Goal: Task Accomplishment & Management: Manage account settings

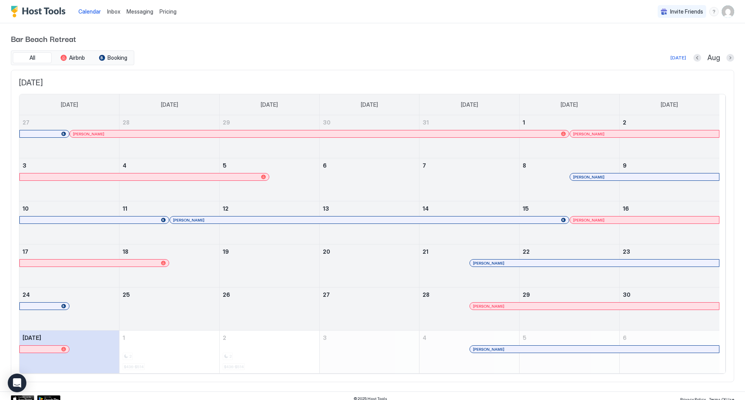
click at [163, 12] on span "Pricing" at bounding box center [168, 11] width 17 height 7
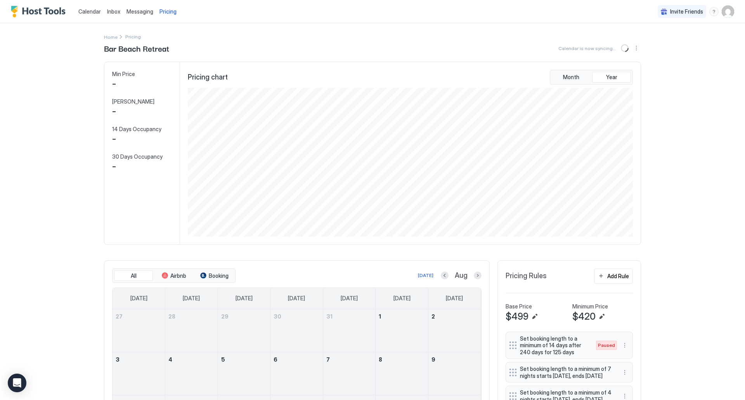
scroll to position [149, 447]
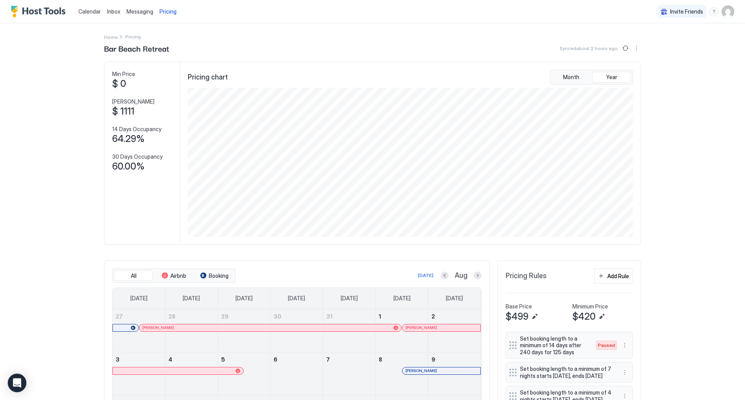
click at [98, 11] on span "Calendar" at bounding box center [89, 11] width 23 height 7
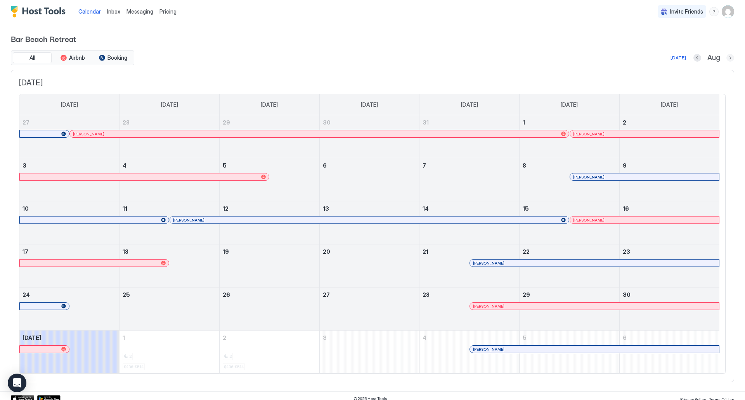
click at [727, 56] on button "Next month" at bounding box center [731, 58] width 8 height 8
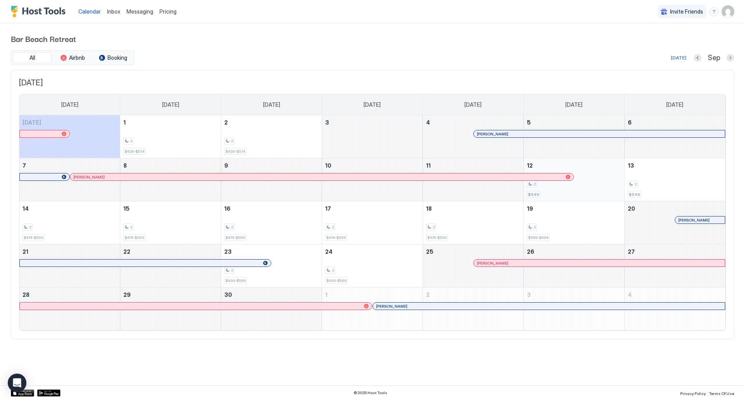
click at [589, 195] on div "2 $549" at bounding box center [574, 179] width 94 height 36
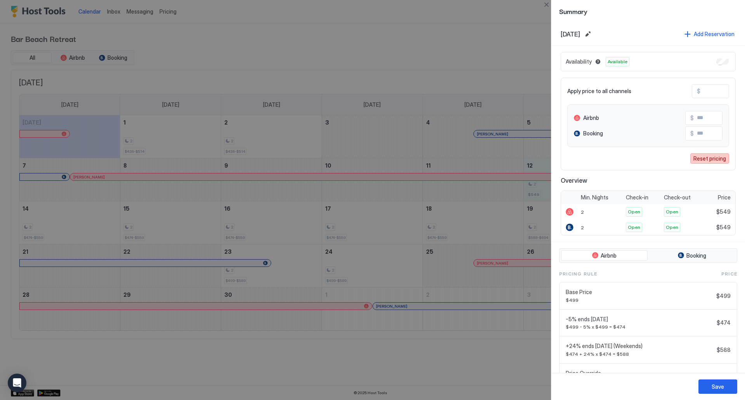
click at [709, 157] on div "Reset pricing" at bounding box center [710, 158] width 33 height 8
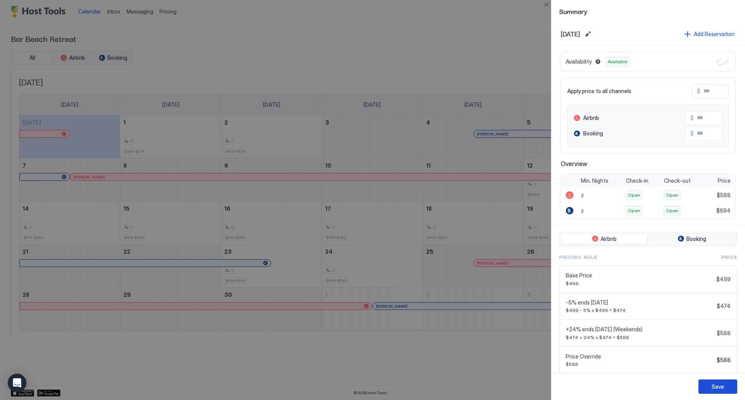
click at [725, 385] on button "Save" at bounding box center [718, 387] width 39 height 14
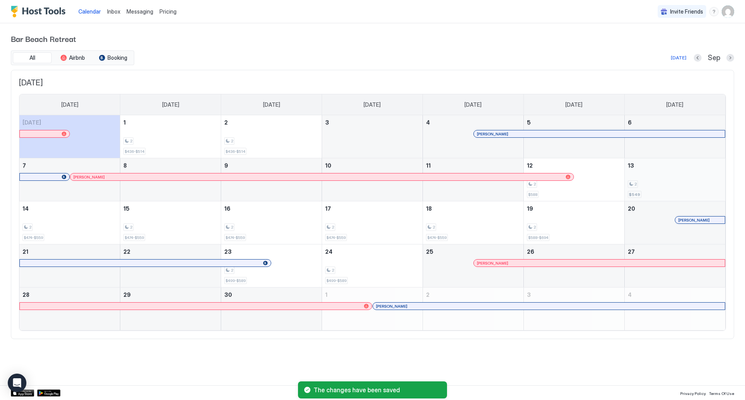
click at [633, 196] on span "$549" at bounding box center [634, 194] width 11 height 5
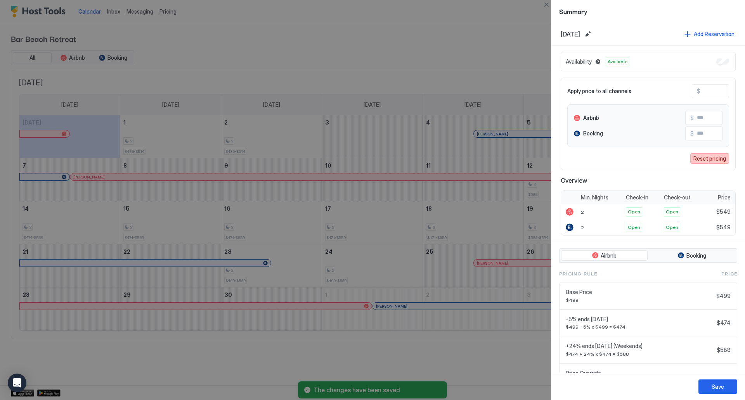
click at [697, 159] on div "Reset pricing" at bounding box center [710, 158] width 33 height 8
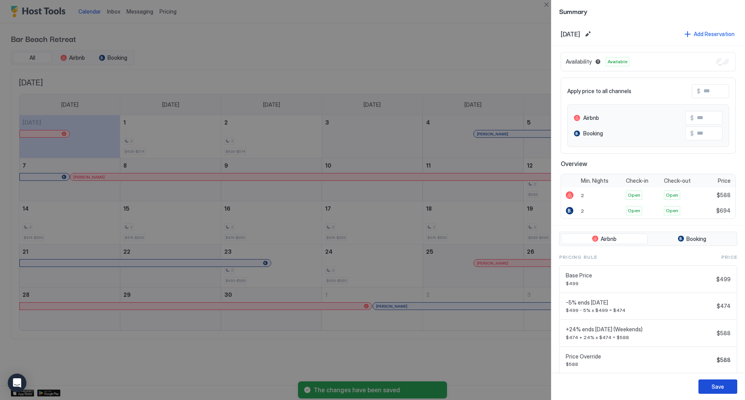
click at [724, 383] on div "Save" at bounding box center [718, 387] width 12 height 8
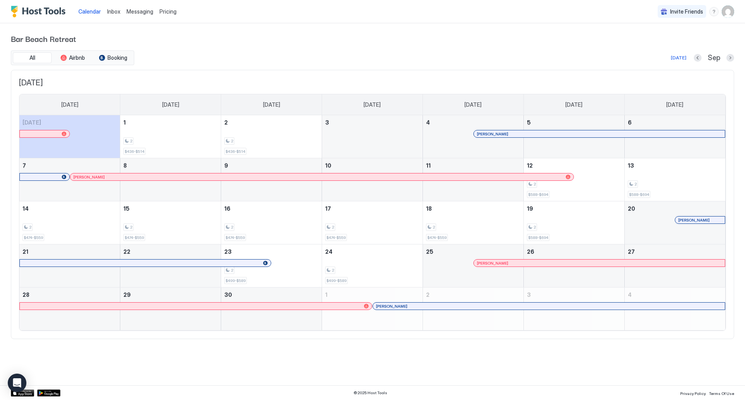
click at [170, 9] on span "Pricing" at bounding box center [168, 11] width 17 height 7
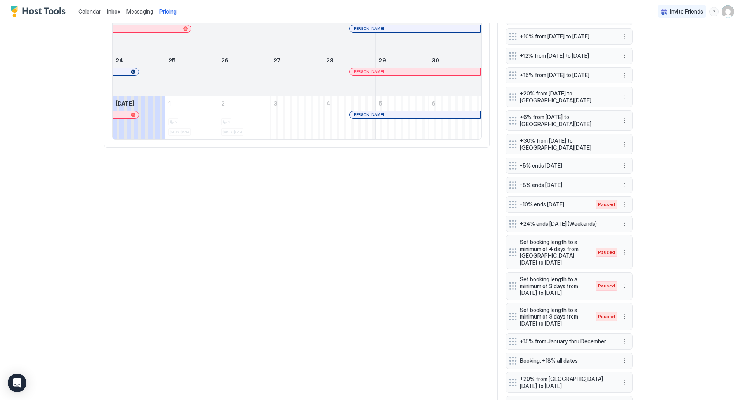
scroll to position [466, 0]
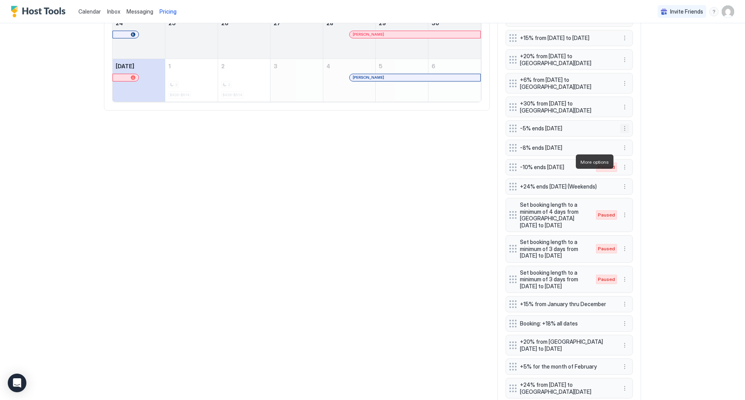
click at [623, 133] on button "More options" at bounding box center [624, 128] width 9 height 9
drag, startPoint x: 636, startPoint y: 182, endPoint x: 699, endPoint y: 178, distance: 63.0
click at [699, 178] on div "Edit Pause Delete" at bounding box center [372, 200] width 745 height 400
click at [681, 190] on div at bounding box center [372, 200] width 745 height 400
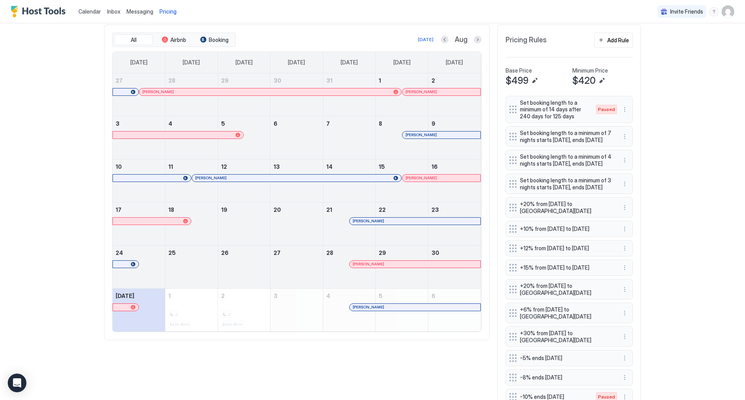
scroll to position [233, 0]
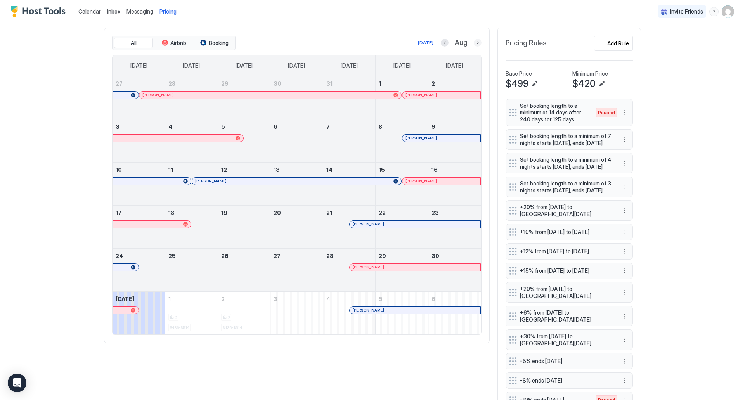
click at [475, 44] on button "Next month" at bounding box center [478, 43] width 8 height 8
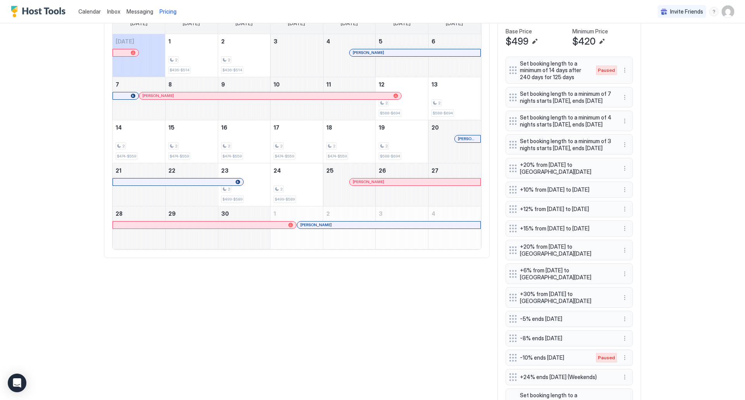
scroll to position [349, 0]
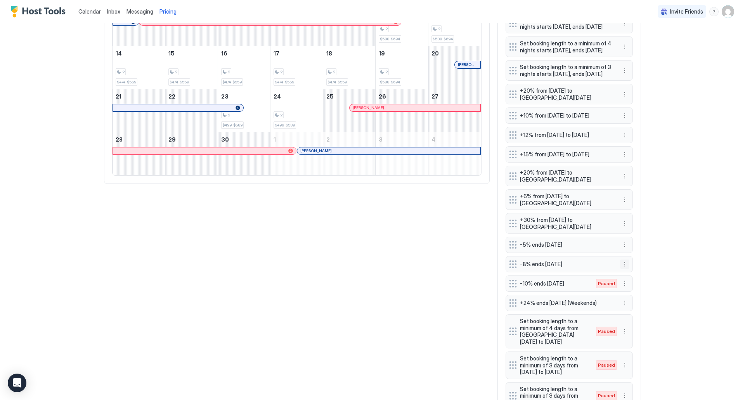
click at [621, 269] on button "More options" at bounding box center [624, 264] width 9 height 9
click at [627, 306] on div "Edit" at bounding box center [629, 308] width 17 height 6
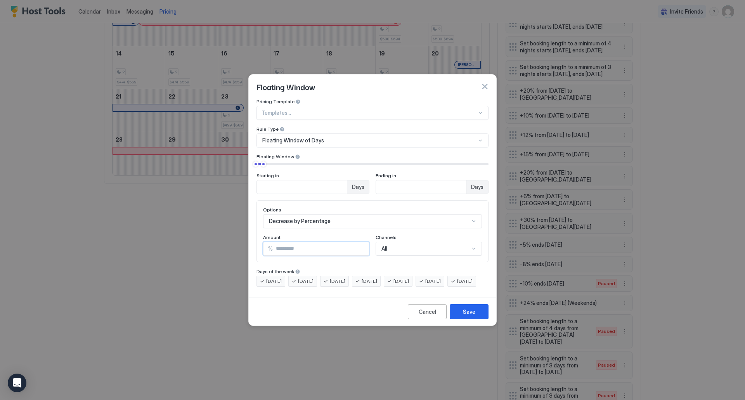
drag, startPoint x: 297, startPoint y: 241, endPoint x: 273, endPoint y: 241, distance: 24.1
click at [273, 242] on input "*" at bounding box center [321, 248] width 96 height 13
type input "**"
click at [465, 316] on div "Save" at bounding box center [469, 312] width 12 height 8
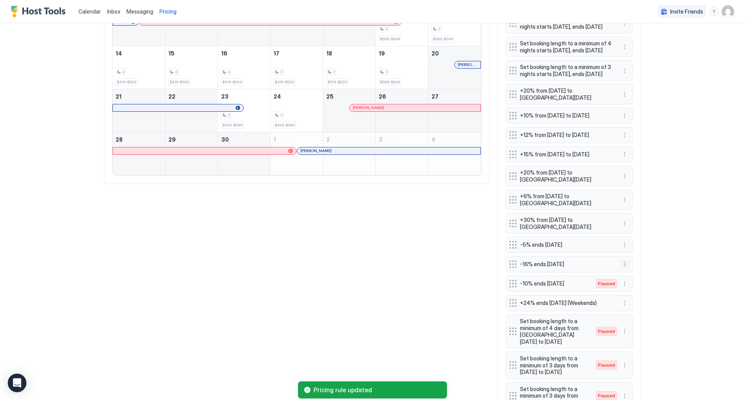
click at [626, 269] on button "More options" at bounding box center [624, 264] width 9 height 9
click at [635, 312] on div "Edit" at bounding box center [632, 308] width 29 height 12
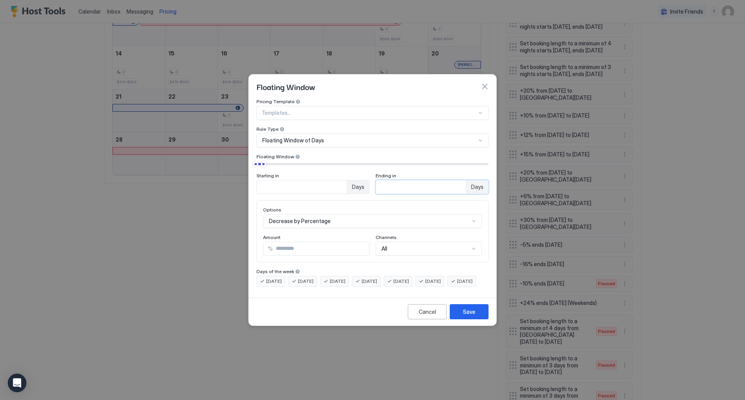
click at [390, 183] on input "**" at bounding box center [421, 186] width 90 height 13
type input "**"
click at [480, 317] on button "Save" at bounding box center [469, 311] width 39 height 15
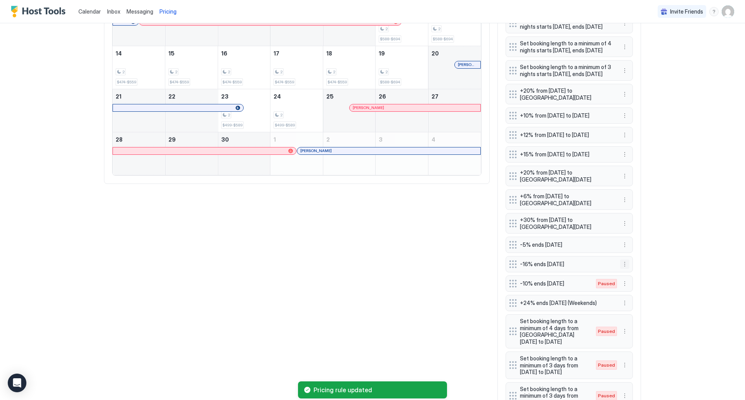
click at [624, 269] on button "More options" at bounding box center [624, 264] width 9 height 9
click at [629, 306] on span "Edit" at bounding box center [633, 308] width 9 height 6
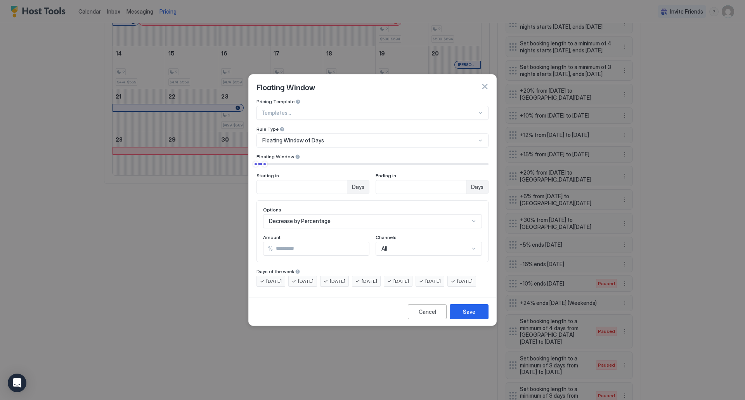
click at [332, 242] on input "**" at bounding box center [321, 248] width 96 height 13
type input "**"
click at [473, 316] on div "Save" at bounding box center [469, 312] width 12 height 8
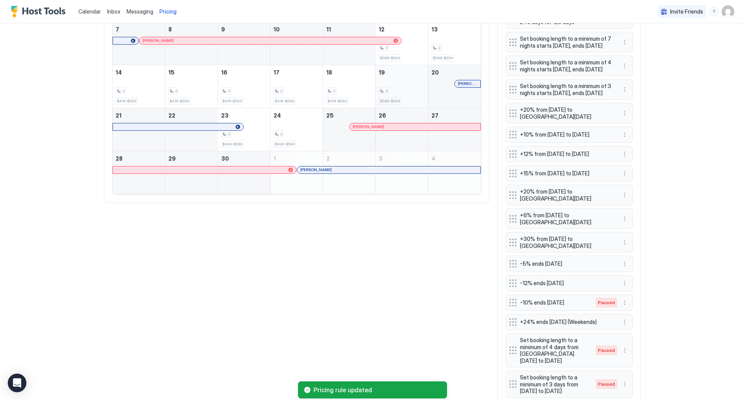
scroll to position [272, 0]
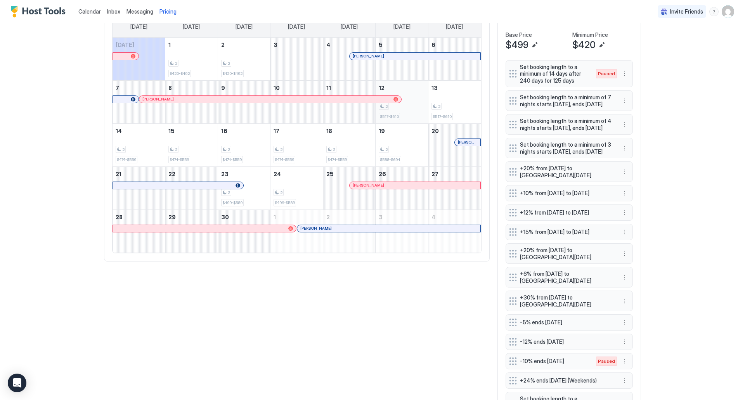
click at [412, 116] on div "2 $517-$610" at bounding box center [402, 102] width 46 height 36
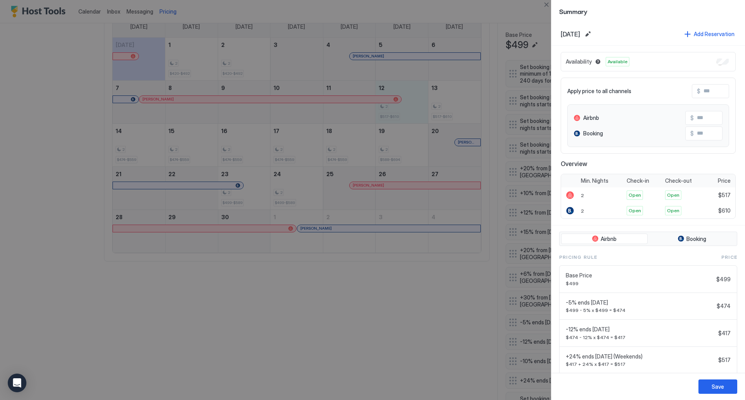
click at [445, 306] on div at bounding box center [372, 200] width 745 height 400
click at [550, 7] on button "Close" at bounding box center [546, 4] width 9 height 9
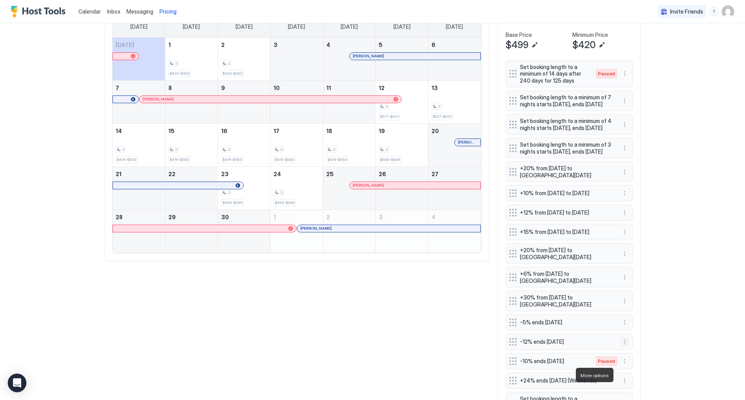
click at [622, 347] on button "More options" at bounding box center [624, 341] width 9 height 9
click at [628, 341] on div "Edit" at bounding box center [629, 339] width 17 height 6
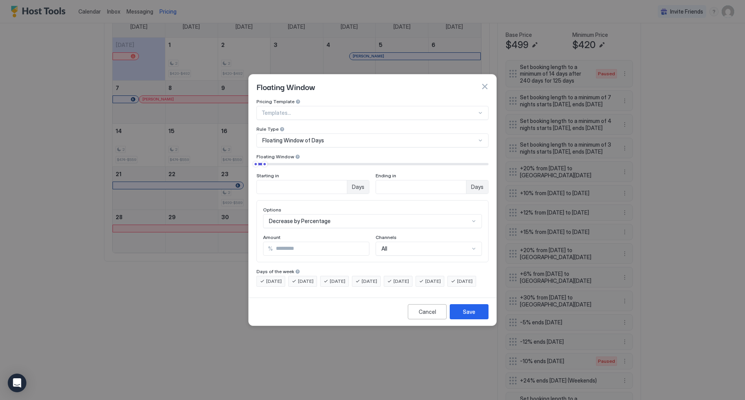
click at [307, 244] on input "**" at bounding box center [321, 248] width 96 height 13
type input "**"
click at [463, 314] on button "Save" at bounding box center [469, 311] width 39 height 15
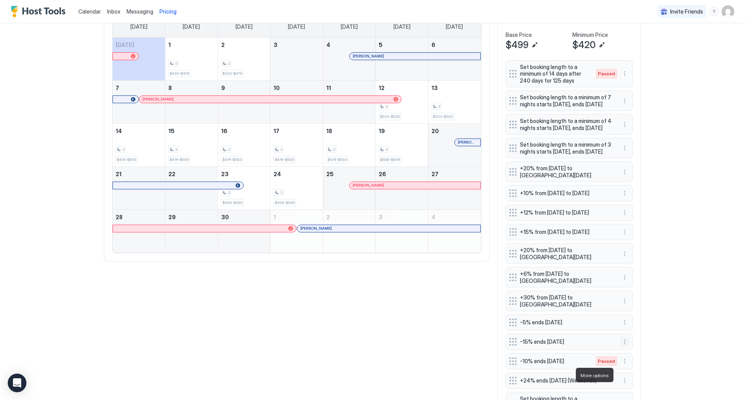
click at [621, 347] on button "More options" at bounding box center [624, 341] width 9 height 9
click at [631, 338] on span "Edit" at bounding box center [633, 339] width 9 height 6
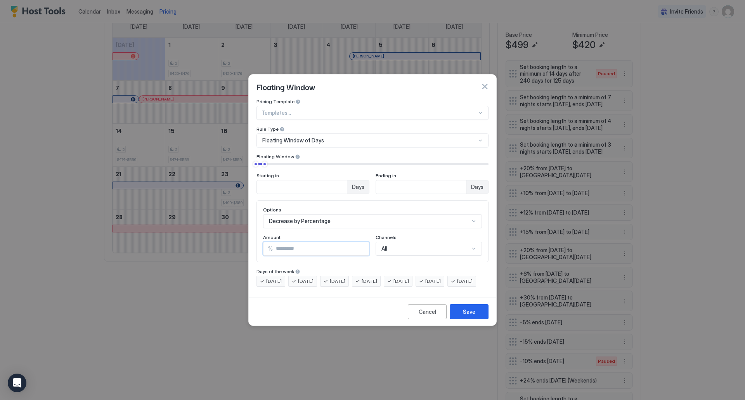
click at [290, 242] on input "**" at bounding box center [321, 248] width 96 height 13
type input "**"
click at [462, 319] on button "Save" at bounding box center [469, 311] width 39 height 15
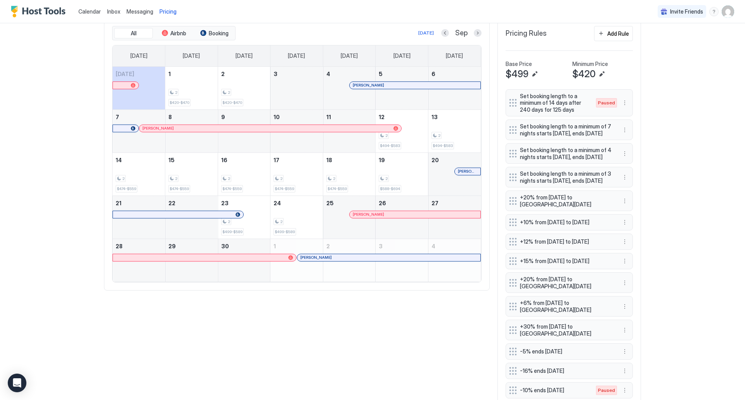
scroll to position [194, 0]
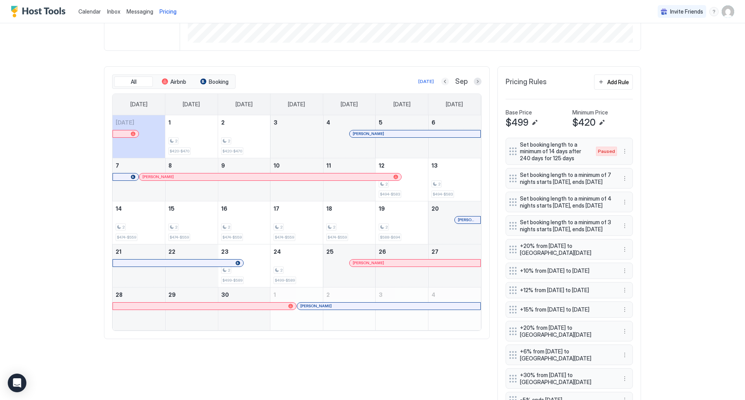
click at [441, 79] on button "Previous month" at bounding box center [445, 82] width 8 height 8
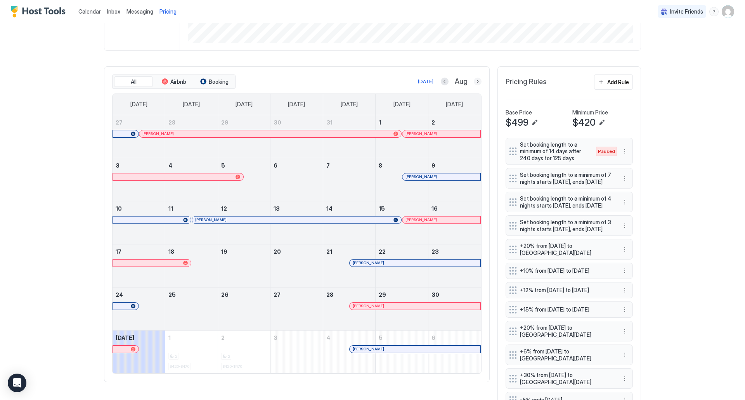
click at [475, 81] on button "Next month" at bounding box center [478, 82] width 8 height 8
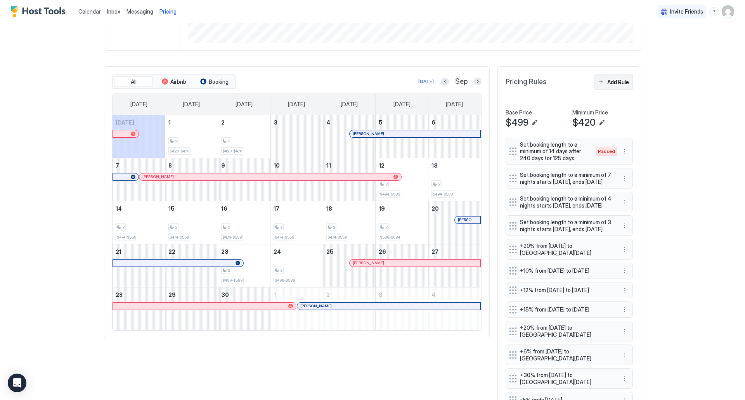
click at [611, 79] on div "Add Rule" at bounding box center [618, 82] width 22 height 8
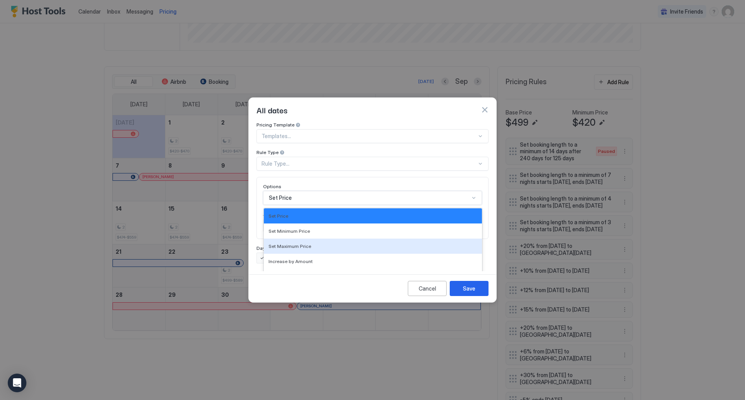
click at [327, 192] on div "17 results available. Use Up and Down to choose options, press Enter to select …" at bounding box center [372, 198] width 219 height 14
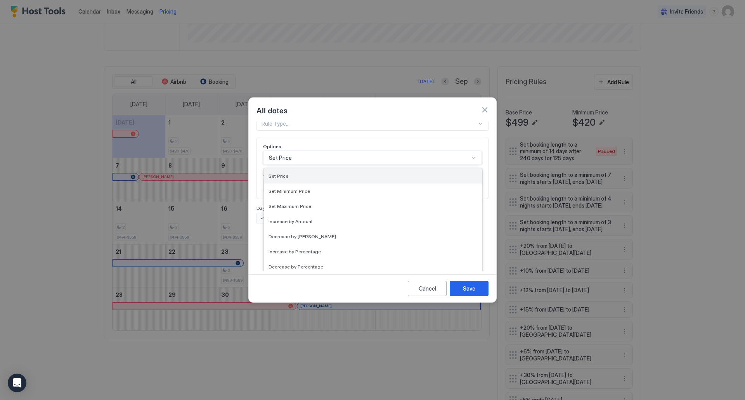
click at [278, 173] on span "Set Price" at bounding box center [279, 176] width 20 height 6
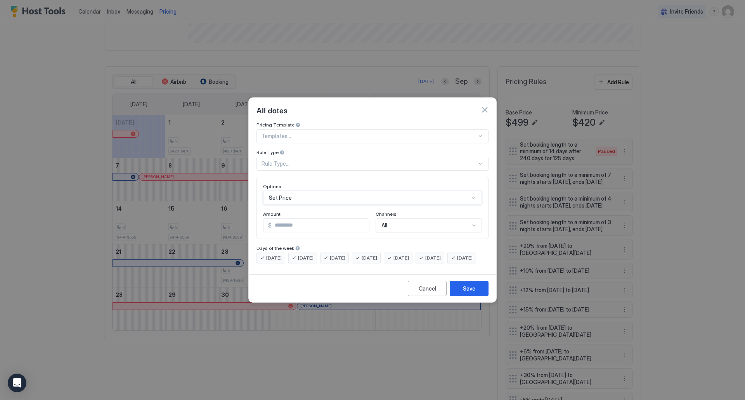
scroll to position [0, 0]
click at [295, 160] on div "Rule Type..." at bounding box center [369, 163] width 215 height 7
drag, startPoint x: 290, startPoint y: 190, endPoint x: 277, endPoint y: 217, distance: 30.0
click at [277, 217] on div "All Dates Floating Window of Days Orphan Periods Between Bookings Date Range Mo…" at bounding box center [372, 227] width 231 height 106
click at [277, 220] on div "Date Range" at bounding box center [372, 227] width 231 height 15
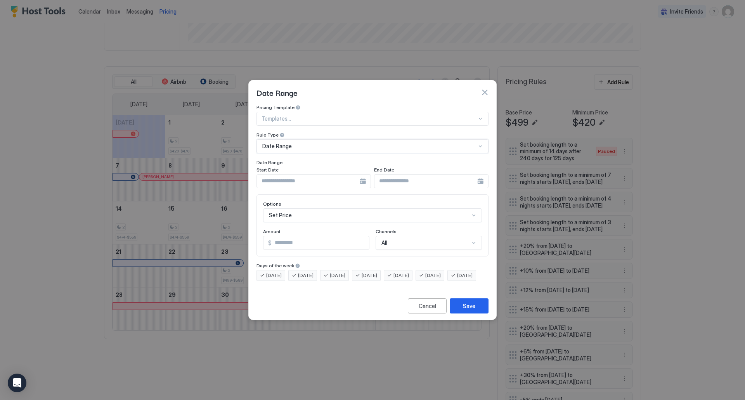
scroll to position [40, 0]
click at [308, 208] on div "Set Price" at bounding box center [372, 215] width 219 height 14
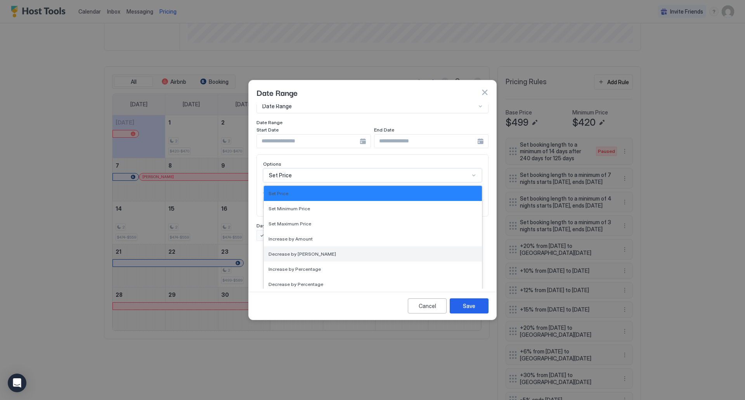
click at [305, 246] on div "Decrease by [PERSON_NAME]" at bounding box center [373, 253] width 218 height 15
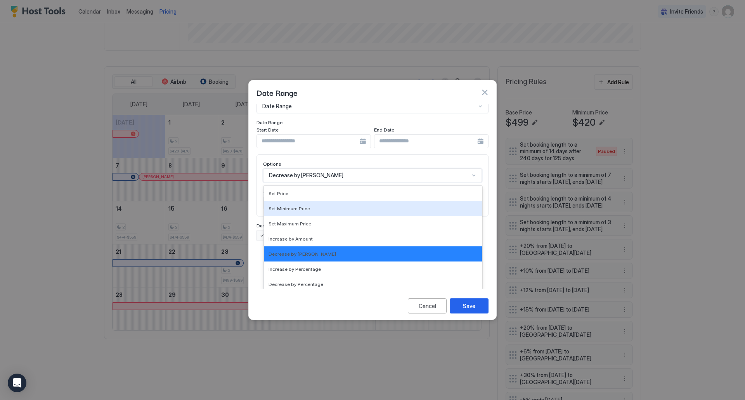
click at [321, 182] on div "option Decrease by [PERSON_NAME], selected. 17 results available. Use Up and Do…" at bounding box center [372, 175] width 219 height 14
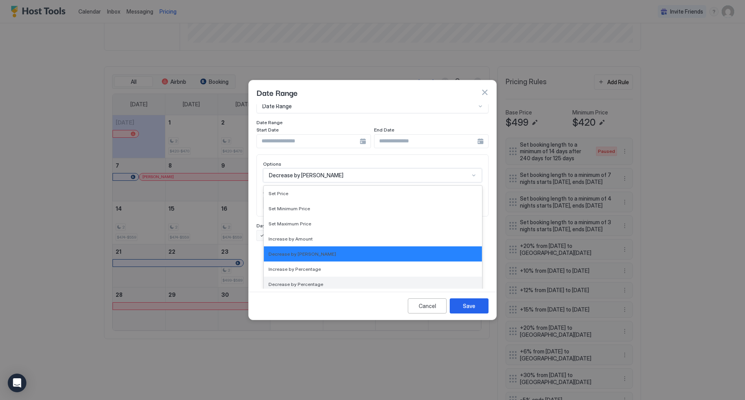
click at [311, 277] on div "Decrease by Percentage" at bounding box center [373, 284] width 218 height 15
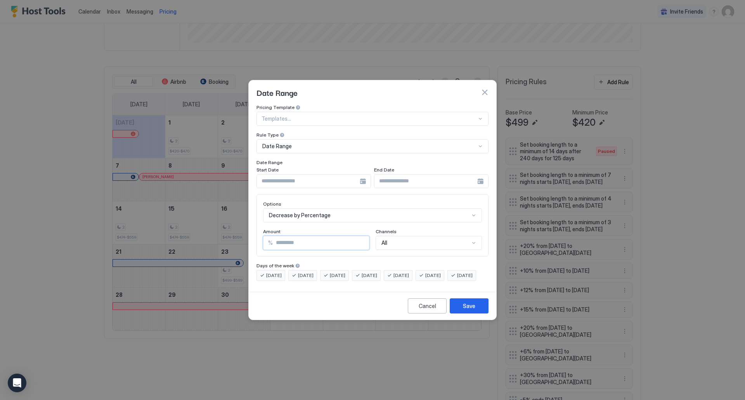
drag, startPoint x: 295, startPoint y: 237, endPoint x: 271, endPoint y: 233, distance: 24.0
click at [271, 236] on div "% *" at bounding box center [316, 243] width 106 height 14
type input "**"
click at [363, 175] on div at bounding box center [314, 181] width 114 height 14
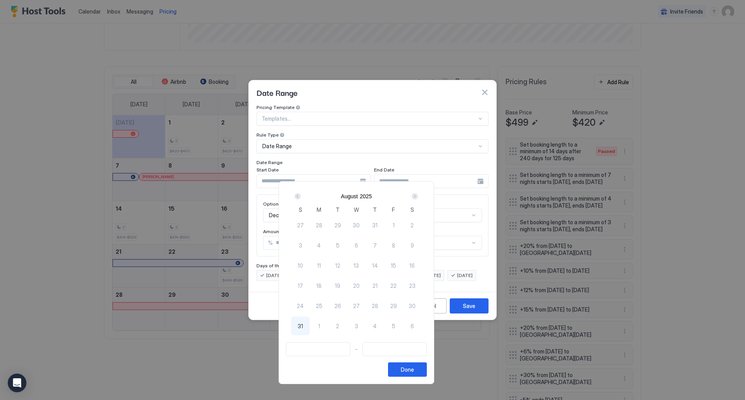
click at [418, 196] on div "Next" at bounding box center [415, 196] width 6 height 6
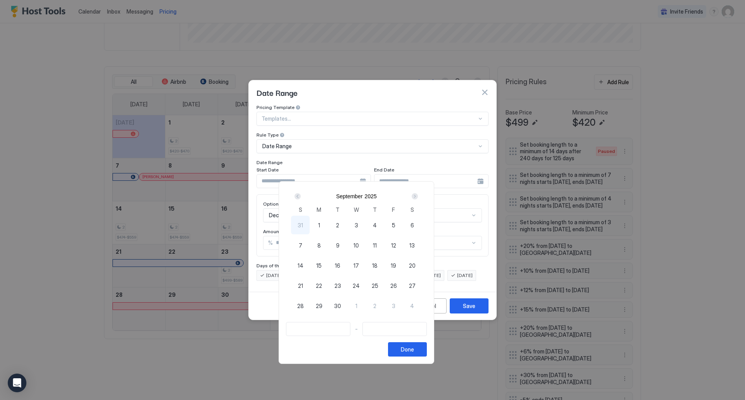
click at [341, 286] on span "23" at bounding box center [338, 286] width 7 height 8
type input "**********"
click at [384, 284] on div "25" at bounding box center [375, 285] width 19 height 19
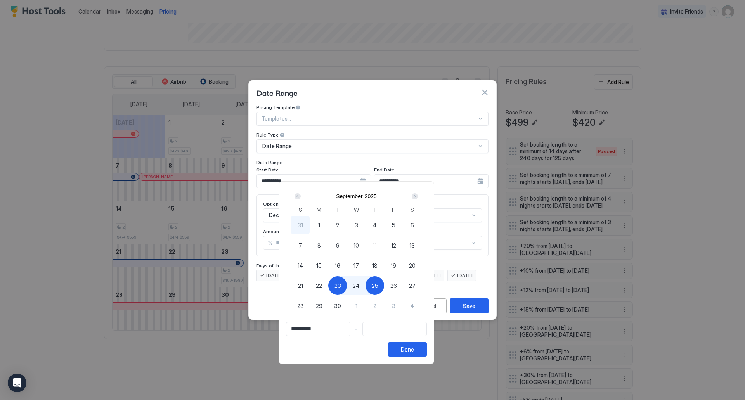
type input "**********"
click at [427, 348] on button "Done" at bounding box center [407, 349] width 39 height 14
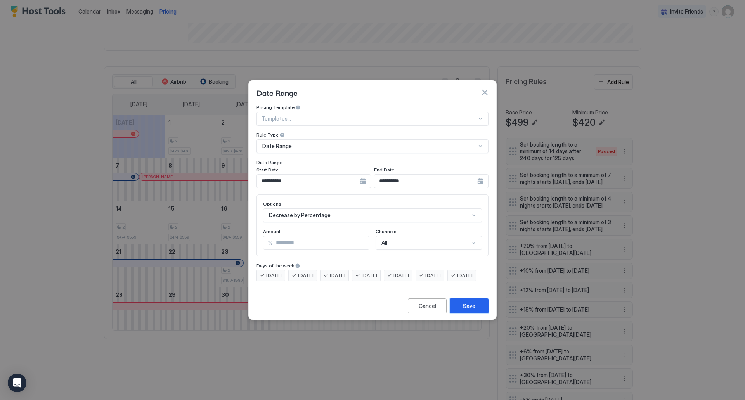
drag, startPoint x: 464, startPoint y: 314, endPoint x: 288, endPoint y: 231, distance: 194.1
click at [288, 231] on div "**********" at bounding box center [372, 200] width 248 height 240
drag, startPoint x: 288, startPoint y: 232, endPoint x: 270, endPoint y: 234, distance: 18.0
click at [270, 236] on div "% **" at bounding box center [316, 243] width 106 height 14
type input "**"
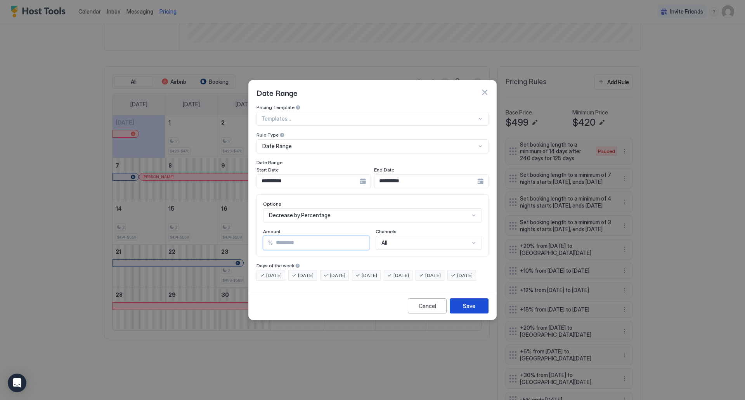
click at [475, 307] on button "Save" at bounding box center [469, 305] width 39 height 15
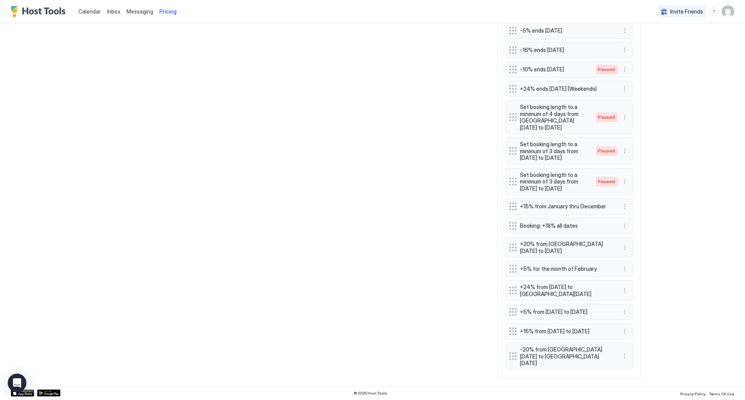
scroll to position [612, 0]
click at [576, 360] on span "-20% from [GEOGRAPHIC_DATA][DATE] to [GEOGRAPHIC_DATA][DATE]" at bounding box center [566, 356] width 92 height 21
click at [620, 358] on button "More options" at bounding box center [624, 356] width 9 height 9
click at [640, 326] on div "Edit" at bounding box center [632, 323] width 29 height 12
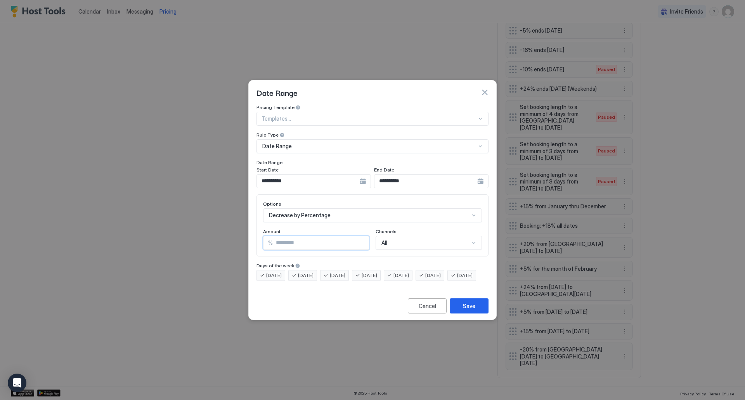
drag, startPoint x: 283, startPoint y: 236, endPoint x: 345, endPoint y: 250, distance: 63.1
click at [274, 236] on input "**" at bounding box center [321, 242] width 96 height 13
type input "**"
click at [465, 309] on div "Save" at bounding box center [469, 306] width 12 height 8
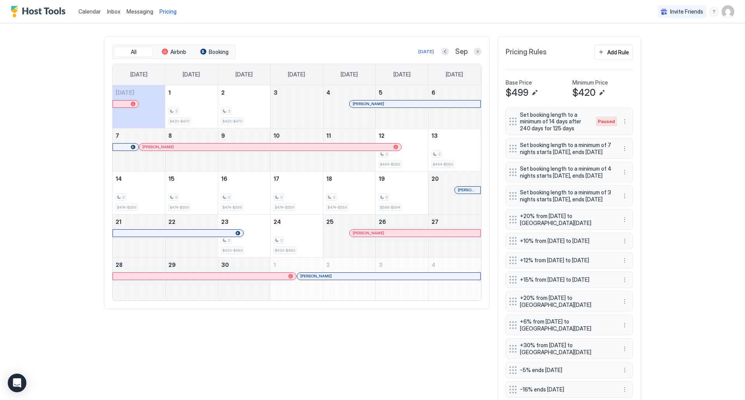
scroll to position [185, 0]
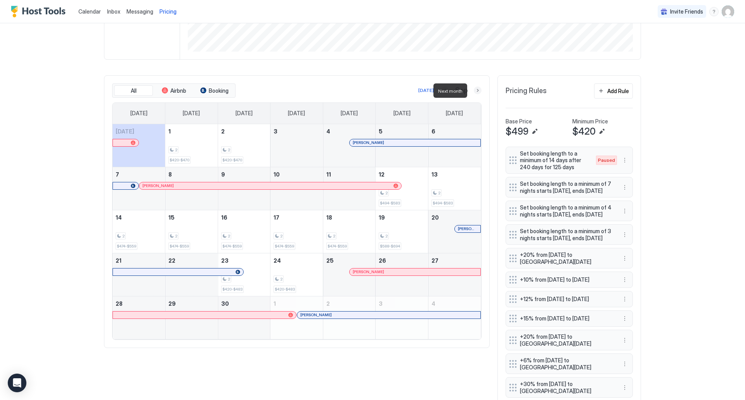
click at [474, 91] on button "Next month" at bounding box center [478, 91] width 8 height 8
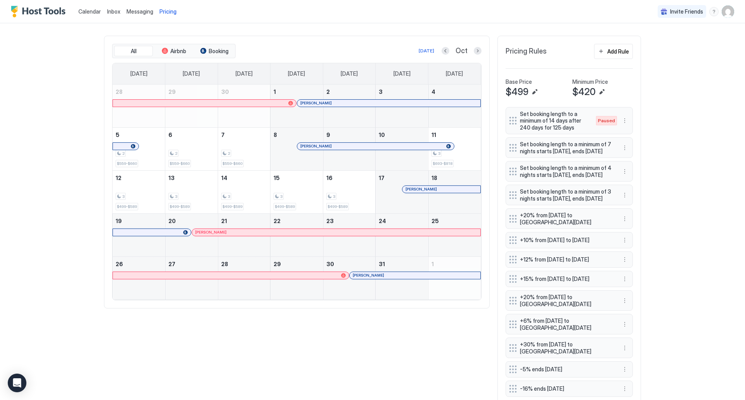
scroll to position [224, 0]
click at [621, 265] on button "More options" at bounding box center [624, 260] width 9 height 9
click at [633, 309] on span "Pause" at bounding box center [636, 311] width 14 height 6
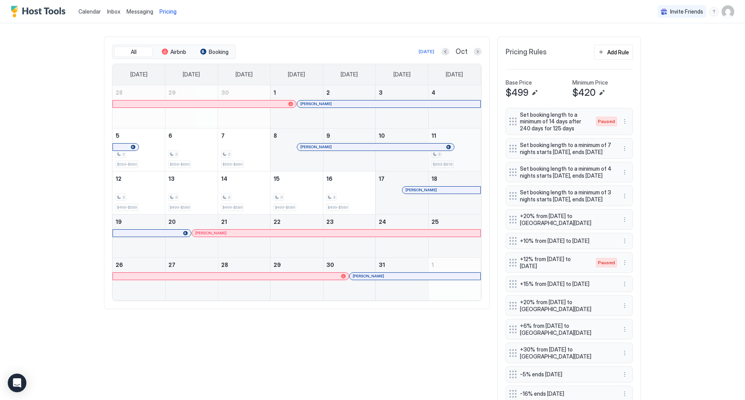
click at [469, 161] on div "3 $693-$818" at bounding box center [455, 150] width 46 height 36
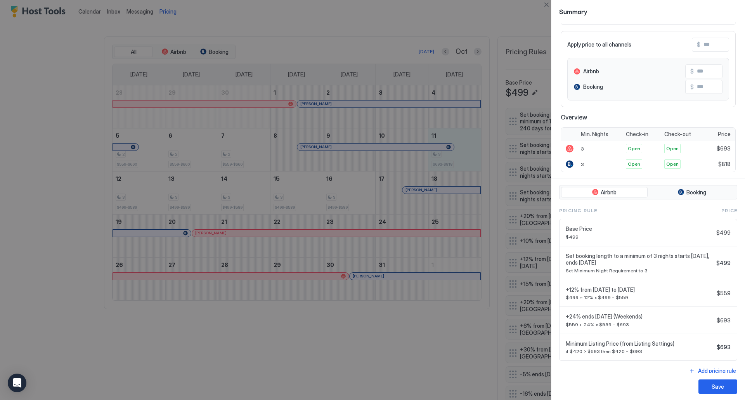
scroll to position [56, 0]
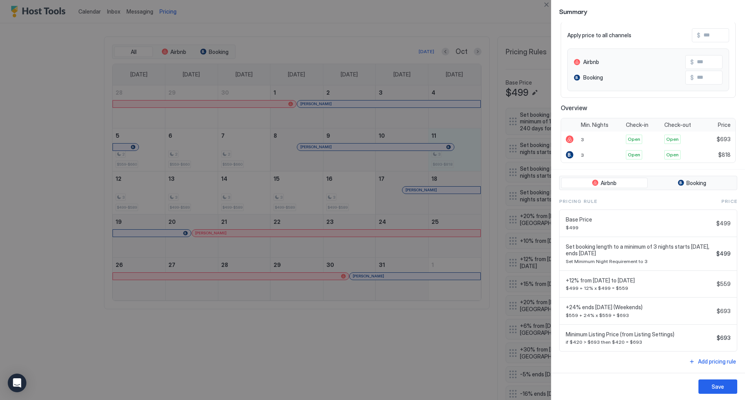
click at [543, 3] on button "Close" at bounding box center [546, 4] width 9 height 9
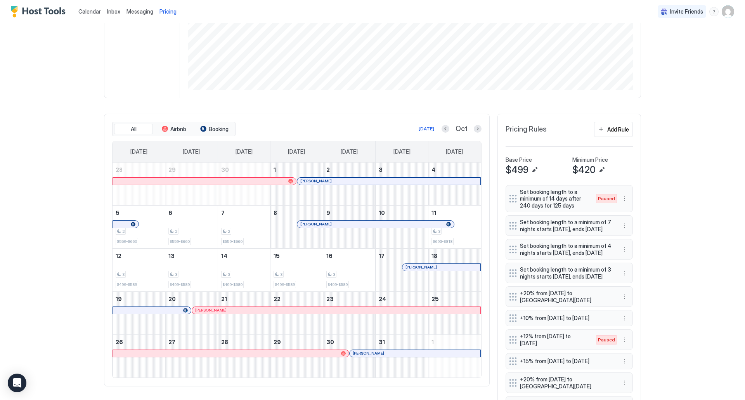
scroll to position [146, 0]
click at [442, 130] on button "Previous month" at bounding box center [446, 129] width 8 height 8
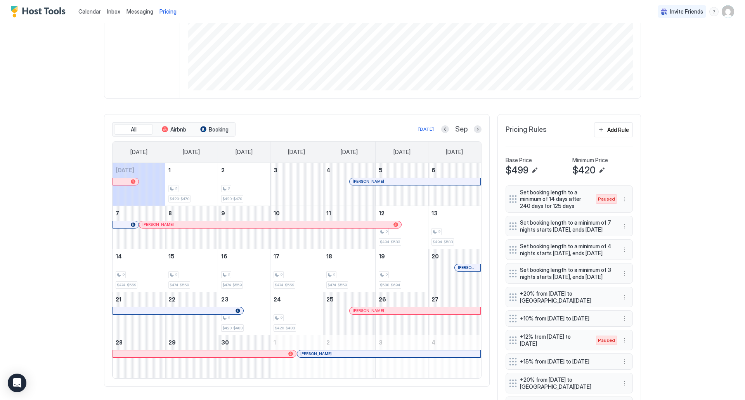
scroll to position [185, 0]
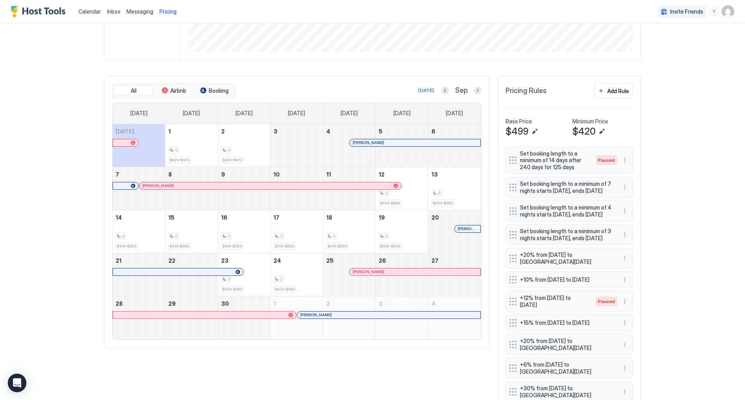
click at [474, 92] on button "Next month" at bounding box center [478, 91] width 8 height 8
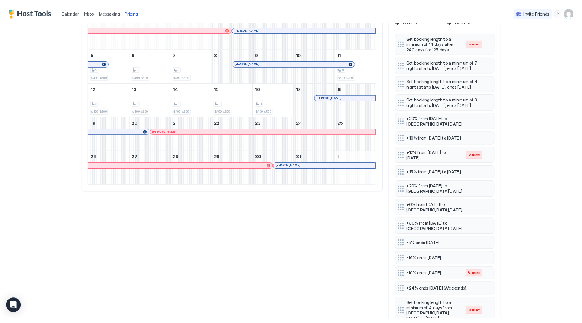
scroll to position [224, 0]
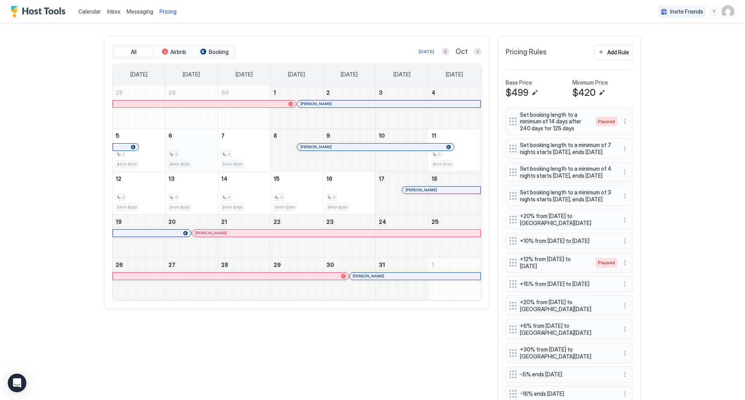
click at [186, 155] on div "2" at bounding box center [191, 154] width 46 height 7
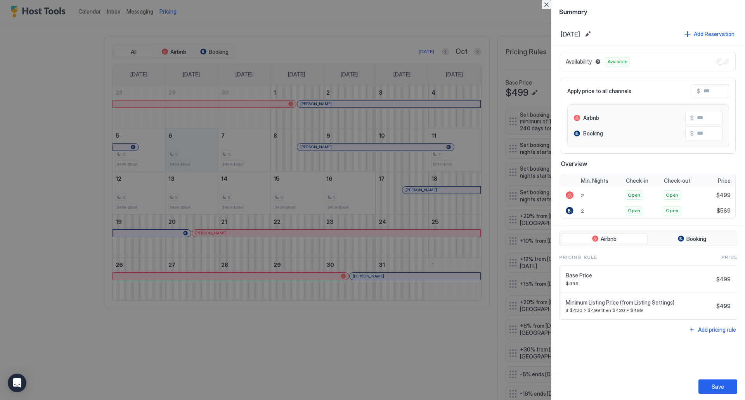
click at [544, 5] on button "Close" at bounding box center [546, 4] width 9 height 9
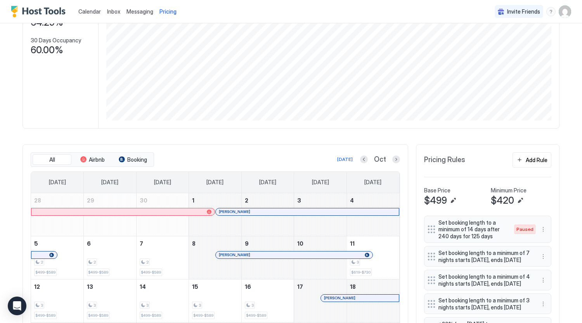
scroll to position [233, 0]
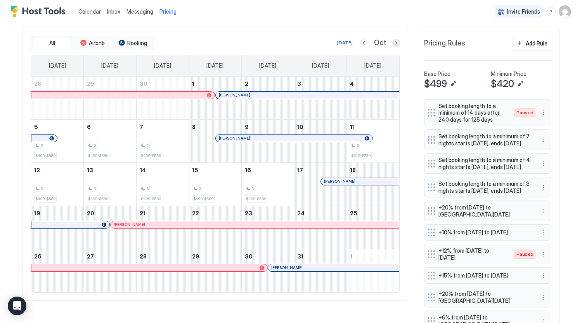
click at [363, 47] on button "Previous month" at bounding box center [364, 43] width 8 height 8
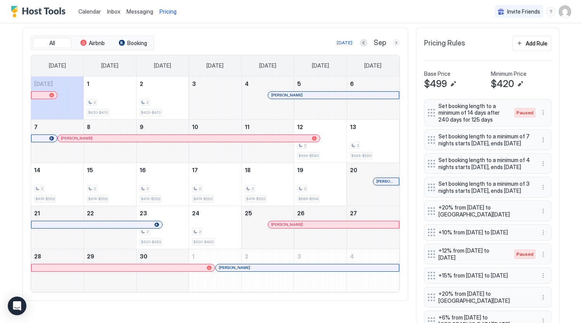
click at [392, 47] on button "Next month" at bounding box center [396, 43] width 8 height 8
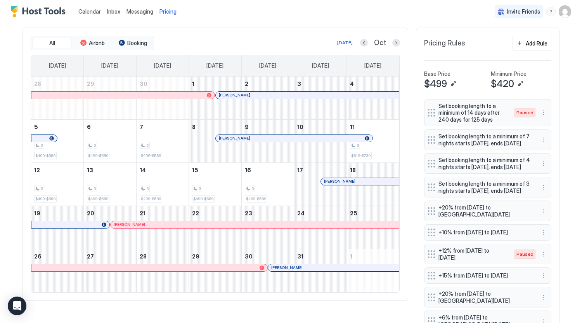
click at [353, 271] on div at bounding box center [356, 267] width 6 height 6
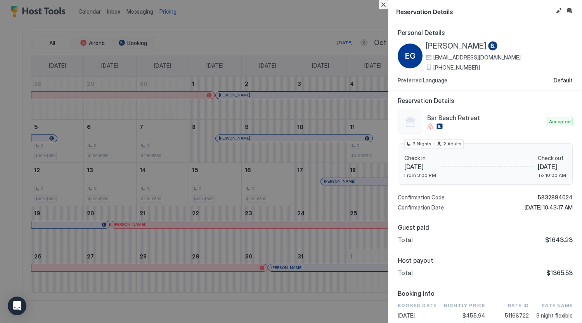
click at [385, 2] on button "Close" at bounding box center [383, 4] width 9 height 9
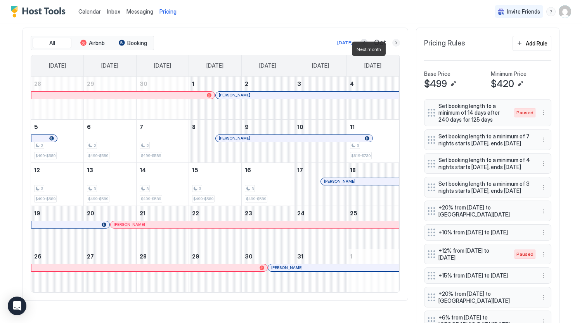
click at [392, 47] on button "Next month" at bounding box center [396, 43] width 8 height 8
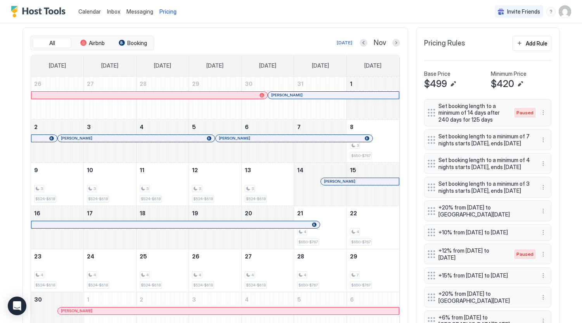
click at [0, 0] on div at bounding box center [0, 0] width 0 height 0
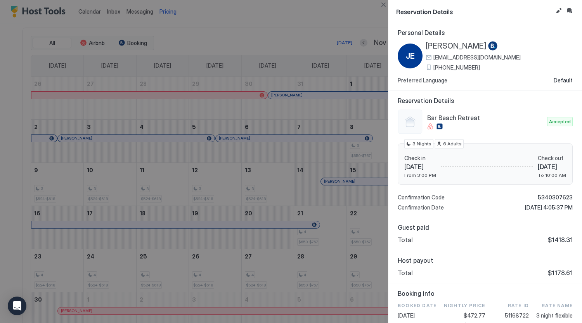
click at [349, 25] on div at bounding box center [291, 161] width 582 height 323
click at [388, 5] on div "Reservation Details Personal Details JE [PERSON_NAME] [EMAIL_ADDRESS][DOMAIN_NA…" at bounding box center [485, 161] width 194 height 323
click at [387, 6] on button "Close" at bounding box center [383, 4] width 9 height 9
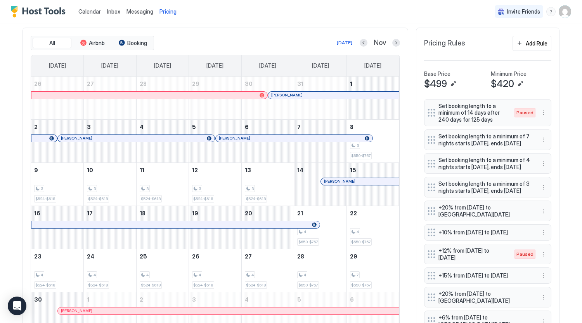
click at [336, 184] on div at bounding box center [339, 181] width 6 height 6
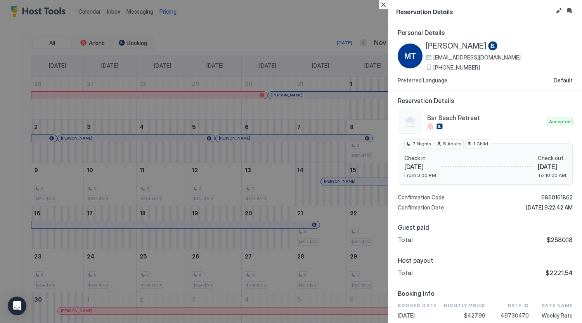
click at [384, 6] on button "Close" at bounding box center [383, 4] width 9 height 9
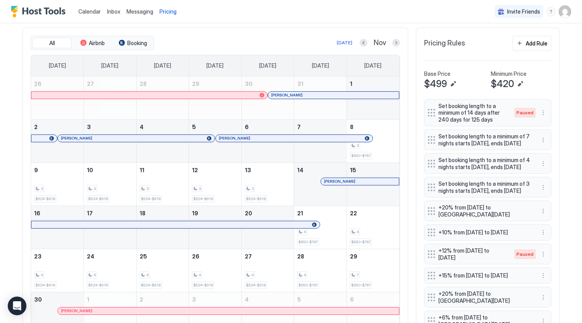
click at [333, 98] on div at bounding box center [336, 95] width 6 height 6
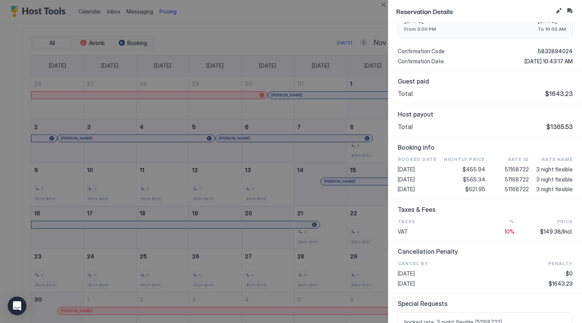
scroll to position [155, 0]
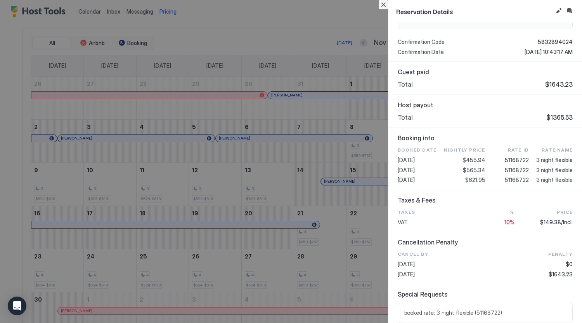
click at [385, 4] on button "Close" at bounding box center [383, 4] width 9 height 9
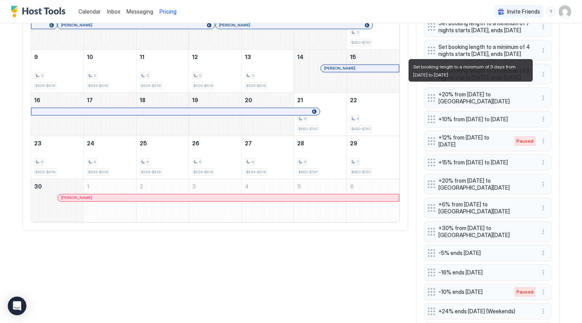
scroll to position [229, 0]
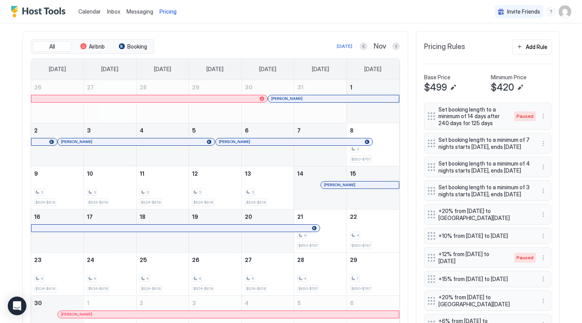
click at [127, 144] on div "[PERSON_NAME]" at bounding box center [136, 141] width 157 height 7
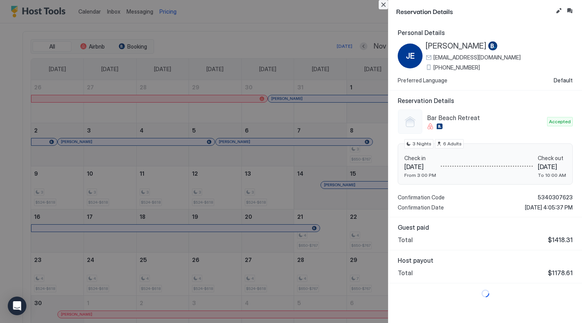
click at [385, 5] on button "Close" at bounding box center [383, 4] width 9 height 9
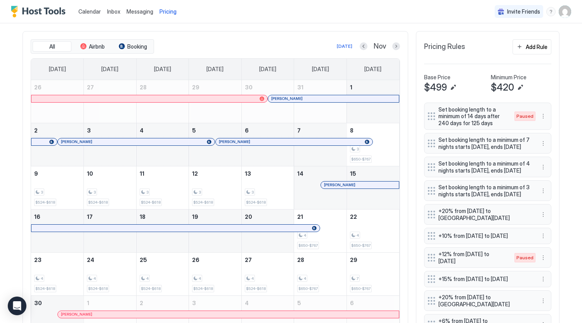
click at [238, 145] on div at bounding box center [235, 142] width 6 height 6
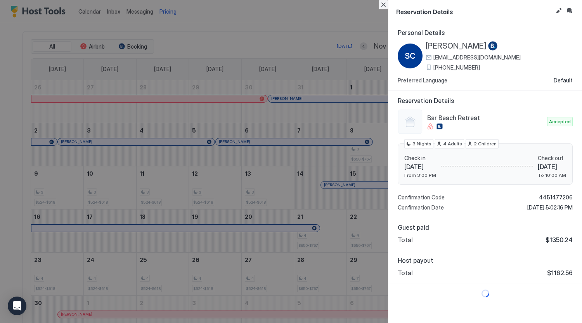
click at [383, 3] on button "Close" at bounding box center [383, 4] width 9 height 9
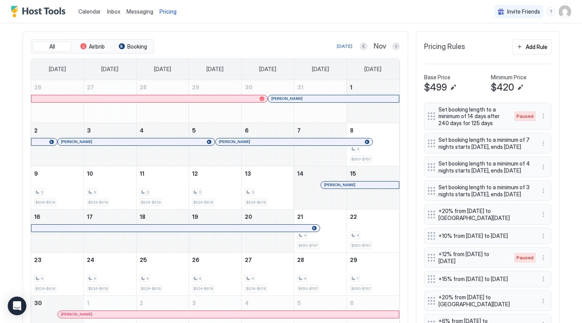
click at [322, 102] on div "[PERSON_NAME]" at bounding box center [333, 98] width 131 height 7
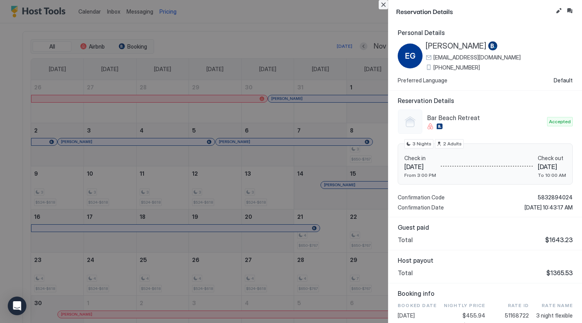
click at [386, 7] on button "Close" at bounding box center [383, 4] width 9 height 9
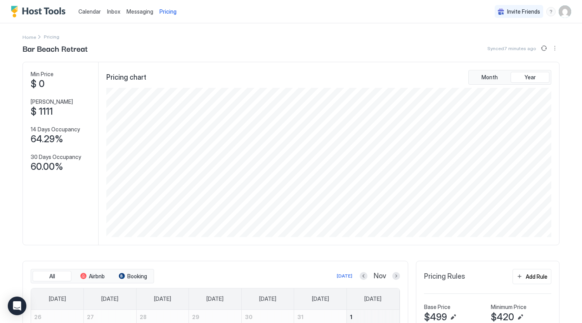
scroll to position [78, 0]
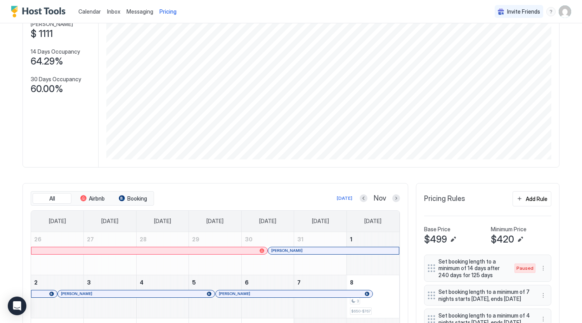
drag, startPoint x: 96, startPoint y: 9, endPoint x: 102, endPoint y: 9, distance: 5.5
click at [96, 9] on span "Calendar" at bounding box center [89, 11] width 23 height 7
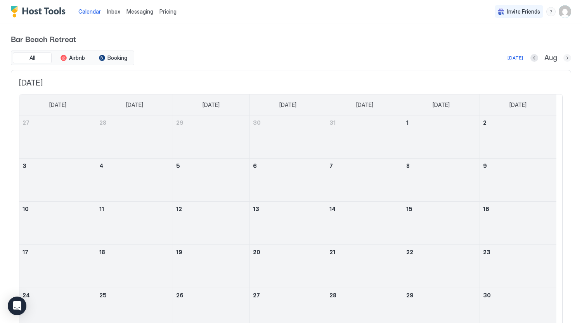
click at [564, 60] on button "Next month" at bounding box center [568, 58] width 8 height 8
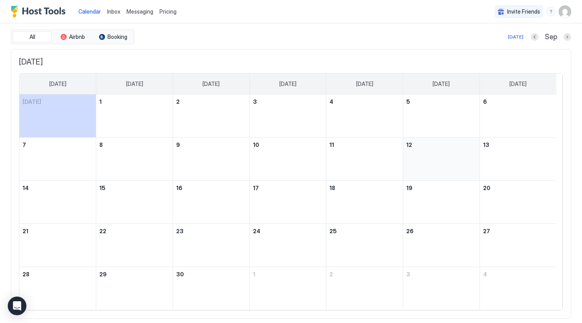
scroll to position [40, 0]
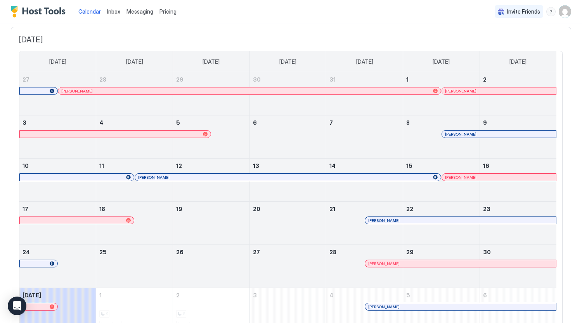
scroll to position [5, 0]
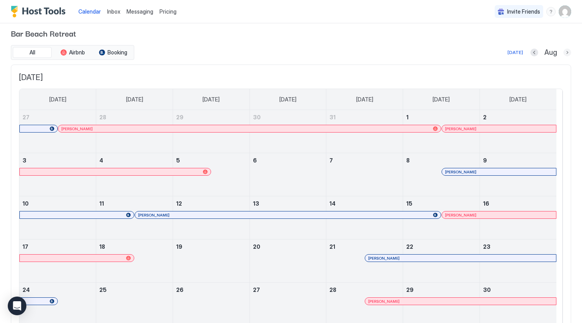
click at [564, 52] on button "Next month" at bounding box center [568, 53] width 8 height 8
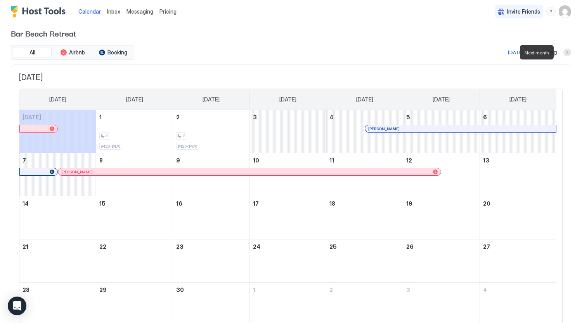
scroll to position [0, 0]
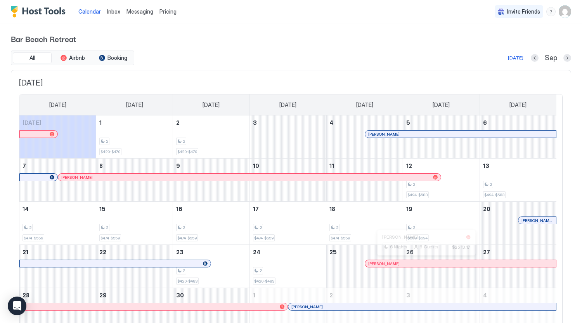
click at [423, 265] on div at bounding box center [423, 263] width 6 height 6
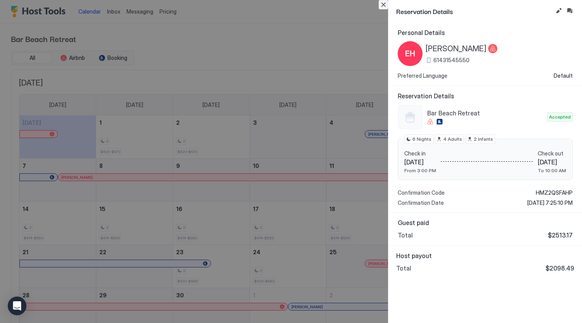
click at [384, 5] on button "Close" at bounding box center [383, 4] width 9 height 9
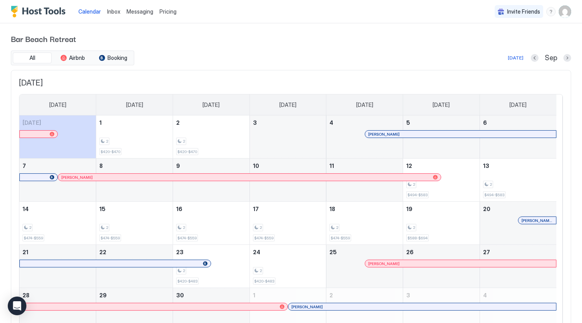
click at [537, 221] on div at bounding box center [537, 220] width 6 height 6
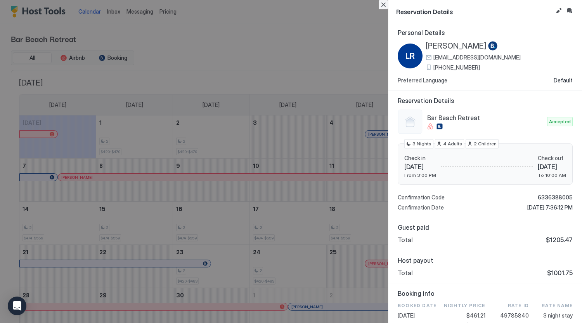
click at [386, 4] on button "Close" at bounding box center [383, 4] width 9 height 9
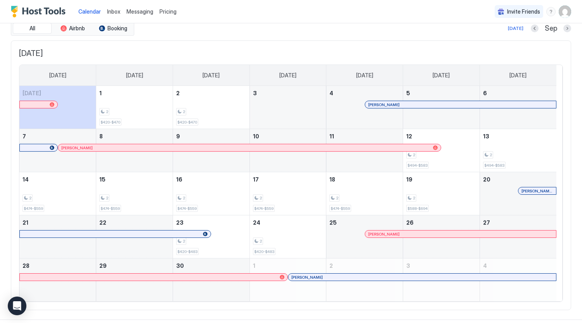
scroll to position [39, 0]
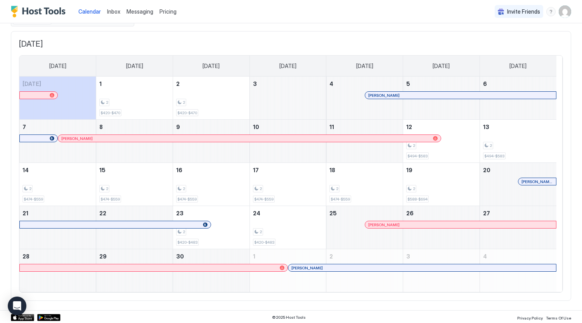
click at [428, 226] on div at bounding box center [428, 224] width 6 height 6
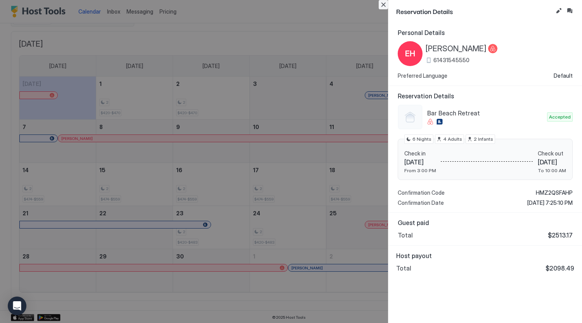
click at [387, 3] on button "Close" at bounding box center [383, 4] width 9 height 9
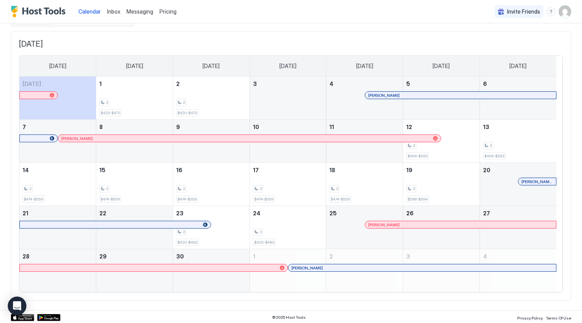
click at [371, 267] on div at bounding box center [371, 267] width 6 height 6
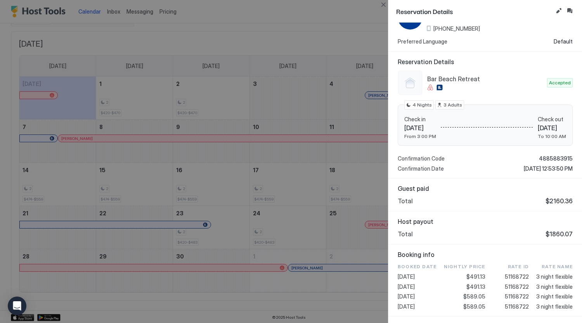
scroll to position [0, 0]
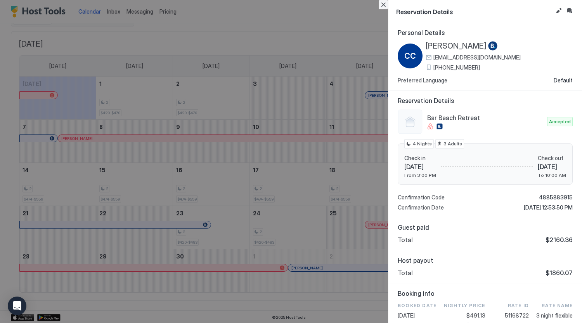
click at [385, 4] on button "Close" at bounding box center [383, 4] width 9 height 9
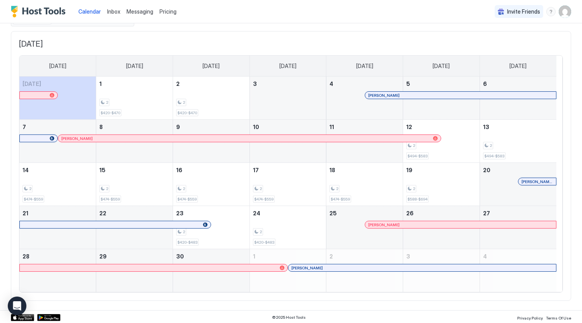
click at [335, 269] on div at bounding box center [335, 267] width 6 height 6
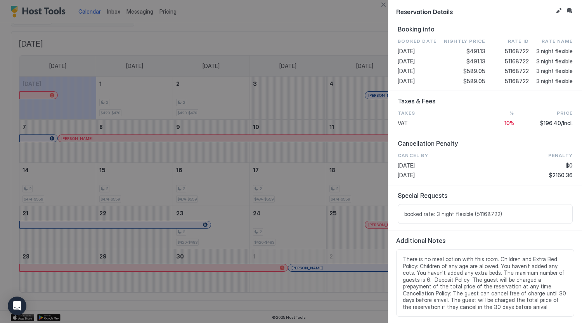
scroll to position [76, 0]
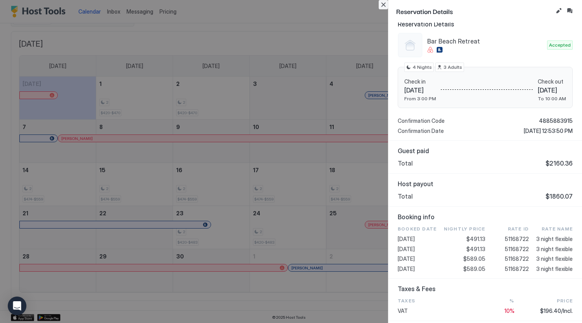
click at [383, 5] on button "Close" at bounding box center [383, 4] width 9 height 9
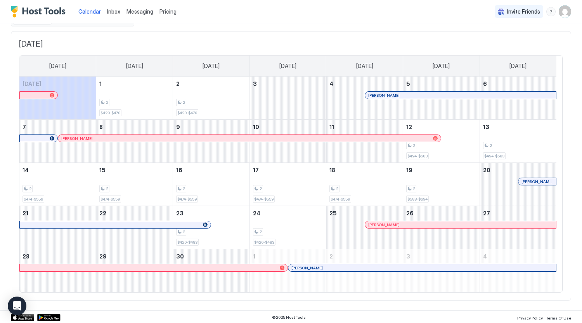
click at [469, 222] on div at bounding box center [469, 224] width 6 height 6
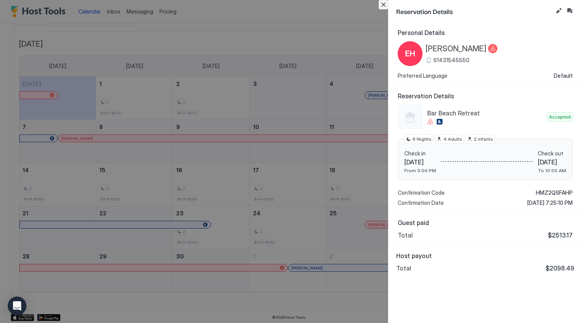
click at [385, 8] on button "Close" at bounding box center [383, 4] width 9 height 9
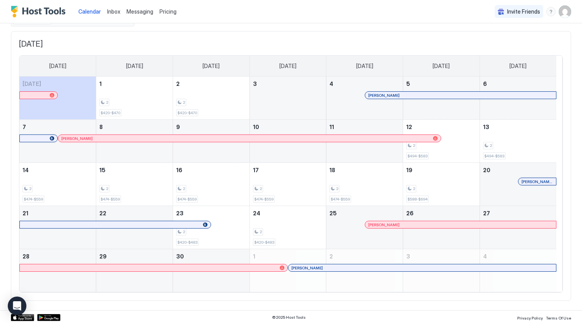
click at [524, 183] on div at bounding box center [524, 181] width 6 height 6
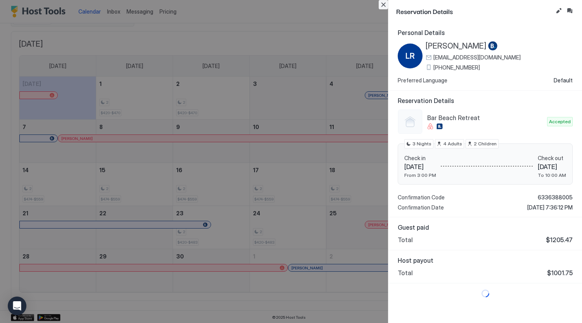
click at [386, 6] on button "Close" at bounding box center [383, 4] width 9 height 9
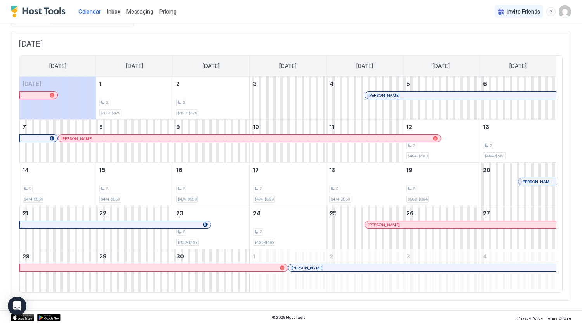
click at [377, 137] on div at bounding box center [377, 138] width 6 height 6
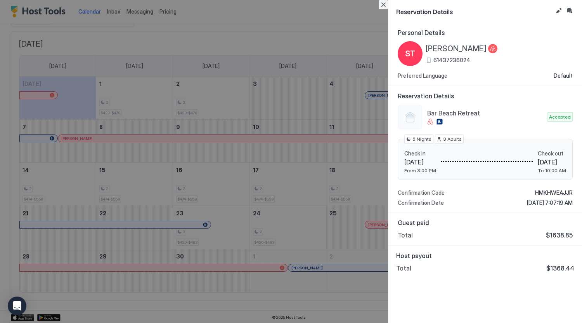
click at [383, 3] on button "Close" at bounding box center [383, 4] width 9 height 9
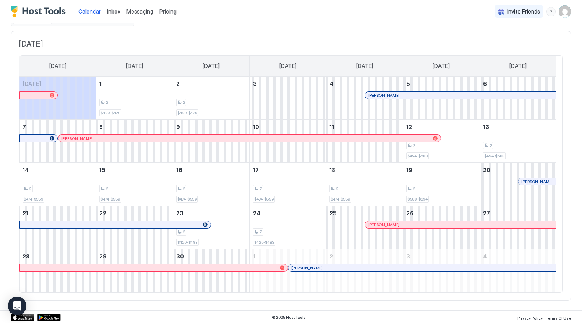
click at [417, 95] on div at bounding box center [417, 95] width 6 height 6
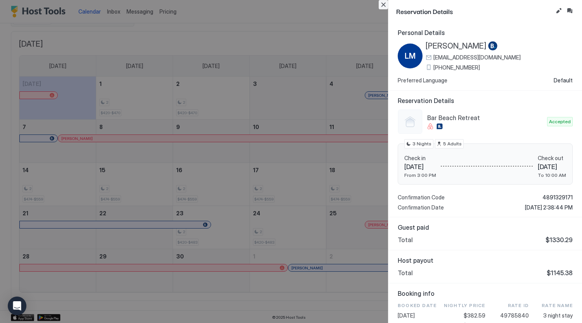
click at [383, 6] on button "Close" at bounding box center [383, 4] width 9 height 9
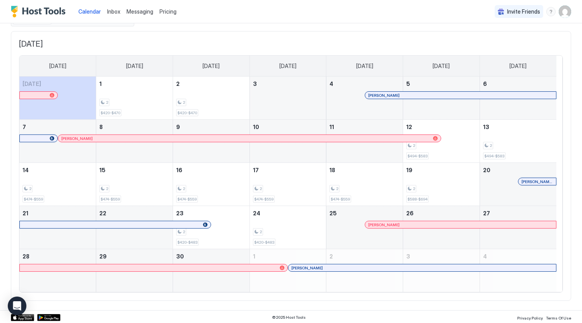
click at [192, 55] on div "[DATE]" at bounding box center [211, 65] width 76 height 21
click at [333, 35] on div "September 2025 Sunday Monday Tuesday Wednesday Thursday Friday Saturday Today 1…" at bounding box center [291, 166] width 560 height 270
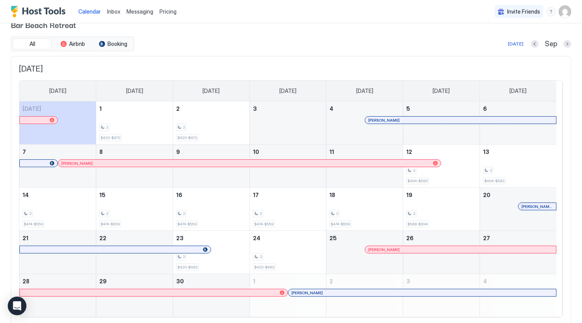
scroll to position [0, 0]
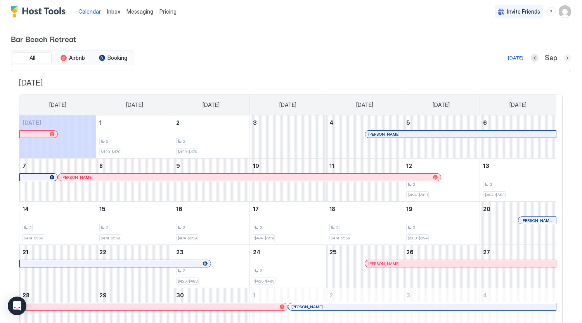
click at [564, 56] on button "Next month" at bounding box center [568, 58] width 8 height 8
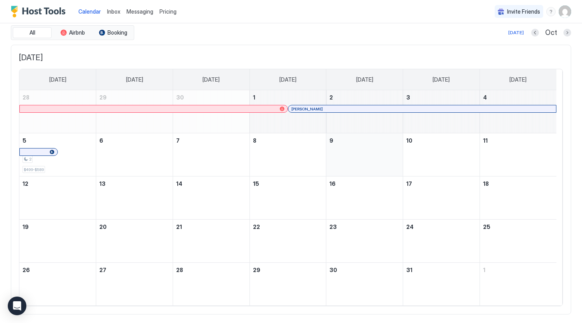
scroll to position [40, 0]
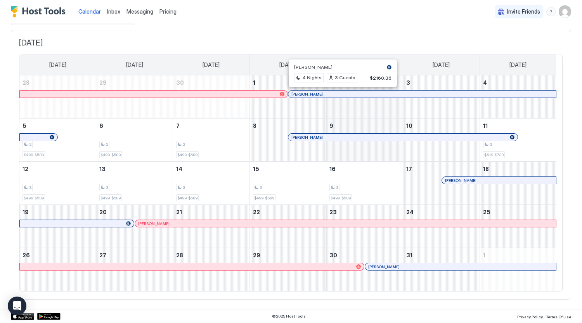
click at [340, 94] on div at bounding box center [340, 94] width 6 height 6
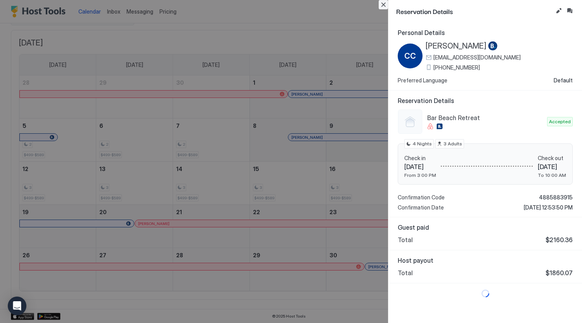
click at [383, 5] on button "Close" at bounding box center [383, 4] width 9 height 9
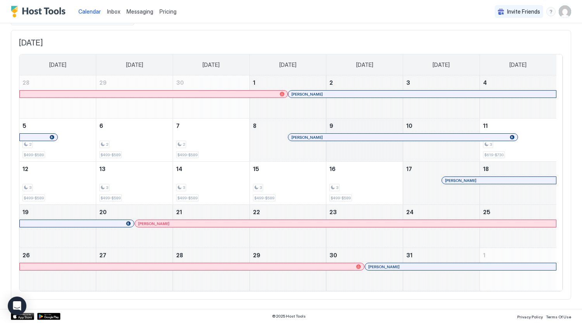
click at [317, 139] on div at bounding box center [317, 137] width 6 height 6
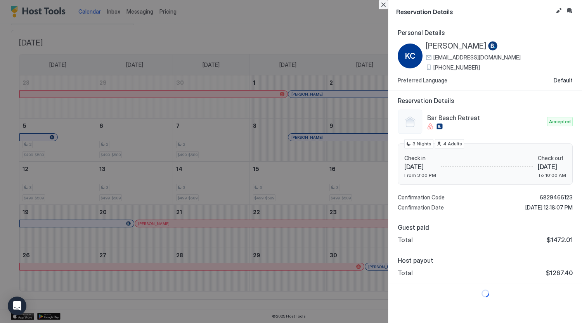
click at [379, 7] on button "Close" at bounding box center [383, 4] width 9 height 9
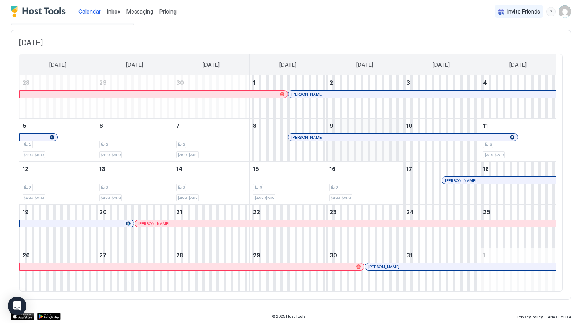
click at [459, 181] on div at bounding box center [459, 180] width 6 height 6
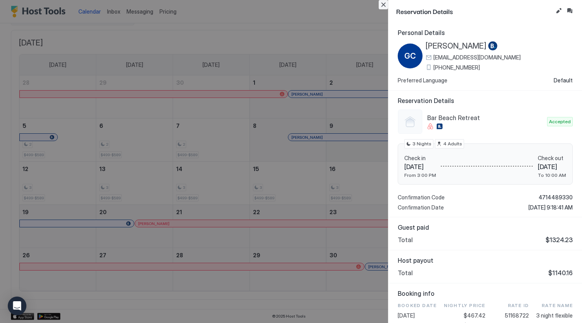
click at [387, 8] on button "Close" at bounding box center [383, 4] width 9 height 9
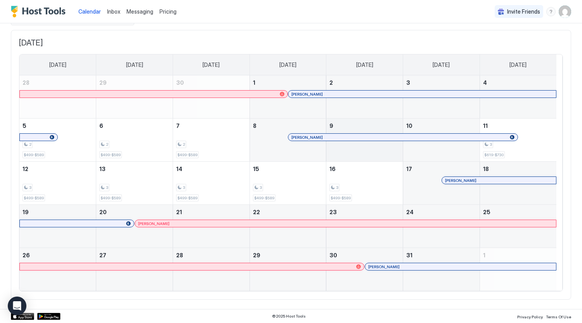
click at [0, 0] on div at bounding box center [0, 0] width 0 height 0
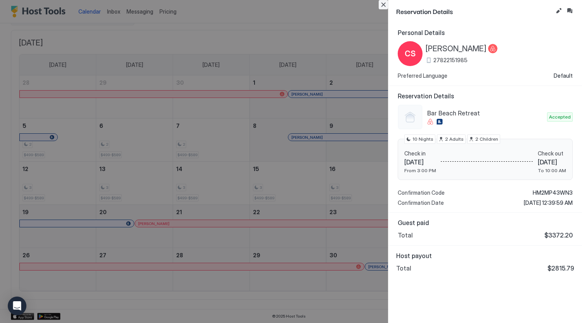
click at [385, 5] on button "Close" at bounding box center [383, 4] width 9 height 9
